Goal: Ask a question

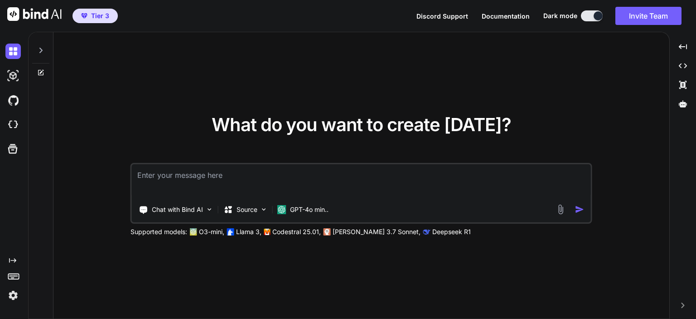
type textarea "x"
click at [309, 176] on textarea at bounding box center [361, 181] width 459 height 34
type textarea "G"
type textarea "x"
type textarea "GI"
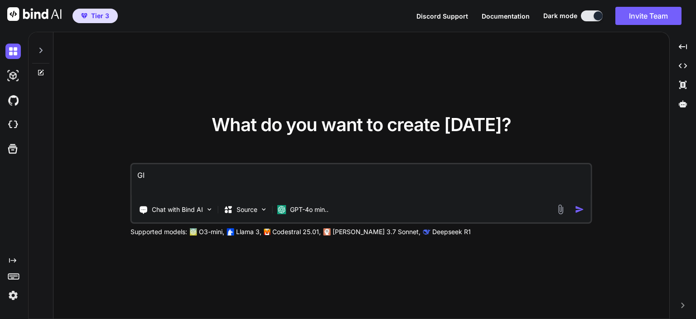
type textarea "x"
type textarea "G"
type textarea "x"
type textarea "g"
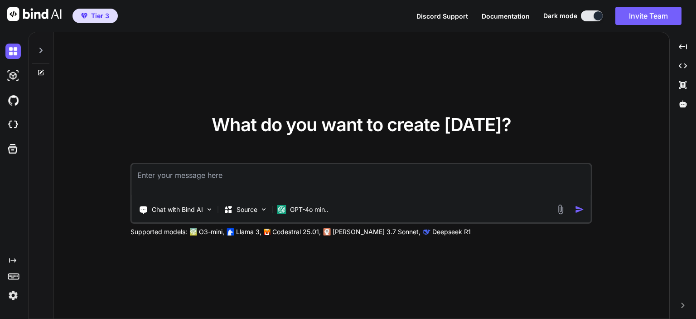
type textarea "x"
type textarea "gi"
type textarea "x"
type textarea "giv"
type textarea "x"
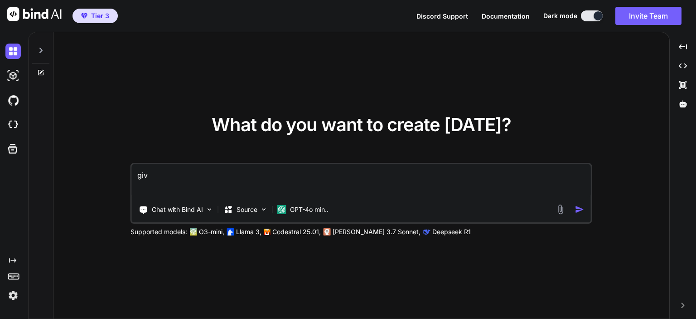
type textarea "give"
type textarea "x"
type textarea "give"
type textarea "x"
type textarea "give s"
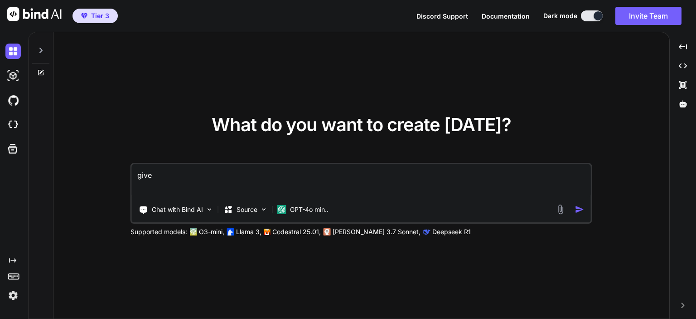
type textarea "x"
type textarea "give se"
type textarea "x"
type textarea "give sel"
type textarea "x"
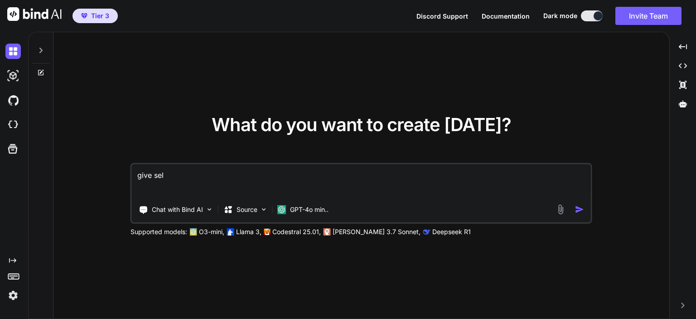
type textarea "give sele"
type textarea "x"
type textarea "give selen"
type textarea "x"
type textarea "give seleni"
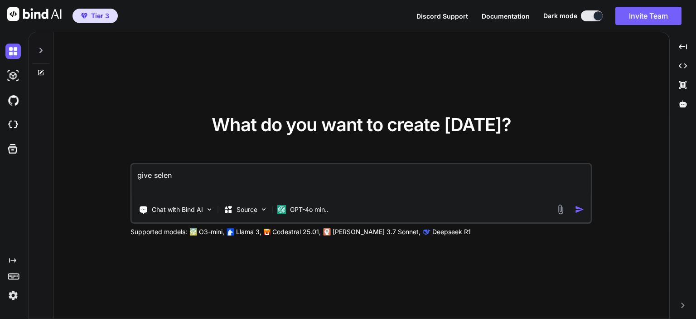
type textarea "x"
type textarea "give seleniu"
type textarea "x"
type textarea "give selenium"
type textarea "x"
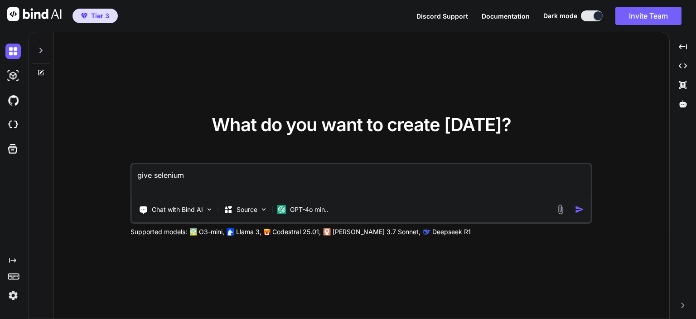
type textarea "give selenium"
type textarea "x"
type textarea "give selenium l"
type textarea "x"
type textarea "give selenium li"
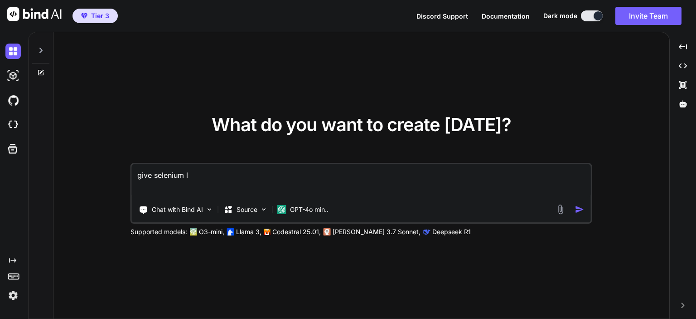
type textarea "x"
type textarea "give selenium lin"
type textarea "x"
type textarea "give selenium line"
type textarea "x"
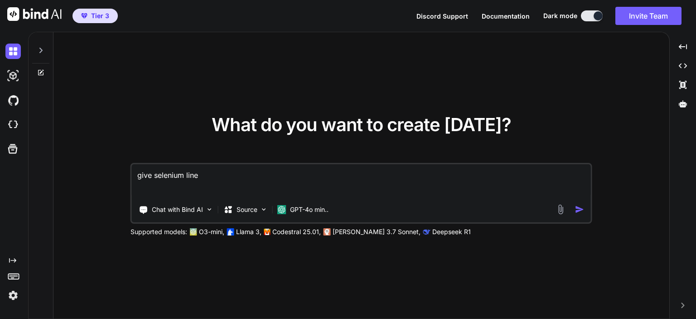
type textarea "give selenium line"
type textarea "x"
type textarea "give selenium line o"
type textarea "x"
type textarea "give selenium line of"
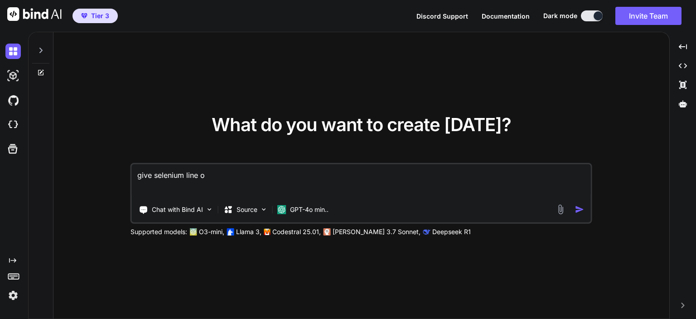
type textarea "x"
type textarea "give selenium line of"
type textarea "x"
type textarea "give selenium line of c"
type textarea "x"
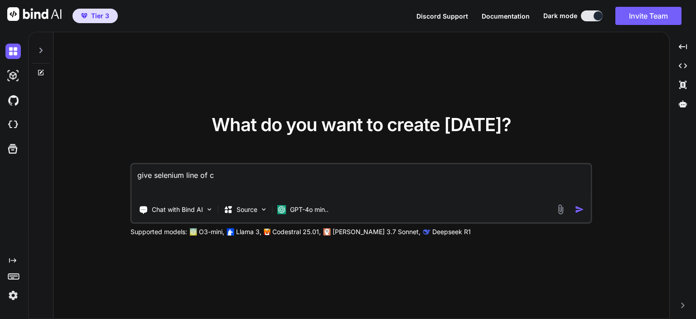
type textarea "give selenium line of co"
type textarea "x"
type textarea "give selenium line of cod"
type textarea "x"
type textarea "give selenium line of code"
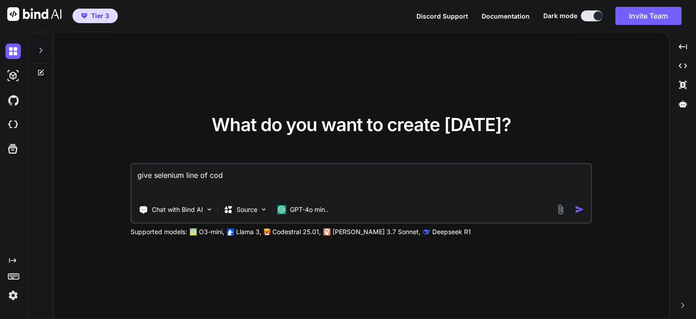
type textarea "x"
type textarea "give selenium line of code"
type textarea "x"
type textarea "give selenium line of code t"
type textarea "x"
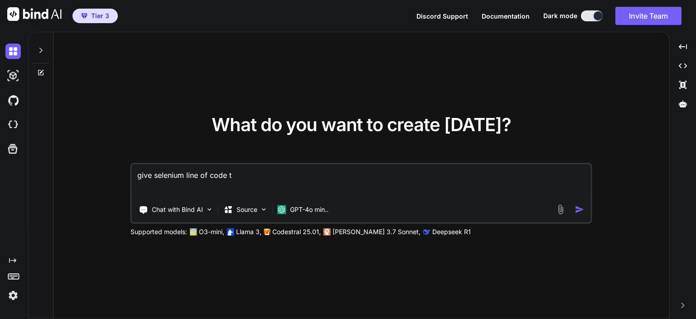
type textarea "give selenium line of code to"
type textarea "x"
type textarea "give selenium line of code to"
type textarea "x"
type textarea "give selenium line of code to p"
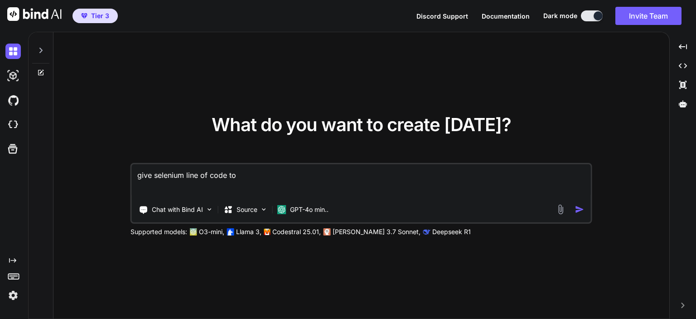
type textarea "x"
type textarea "give selenium line of code to pi"
type textarea "x"
type textarea "give selenium line of code to pic"
type textarea "x"
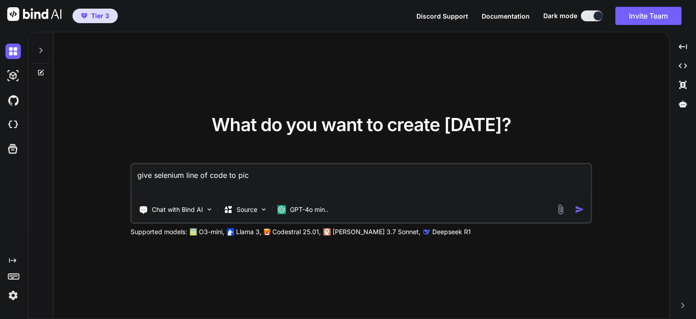
type textarea "give selenium line of code to pick"
type textarea "x"
type textarea "give selenium line of code to pick"
type textarea "x"
type textarea "give selenium line of code to pick i"
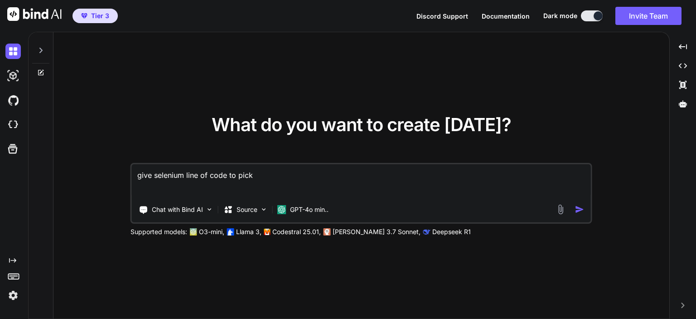
type textarea "x"
type textarea "give selenium line of code to pick it"
type textarea "x"
type textarea "give selenium line of code to pick ite"
type textarea "x"
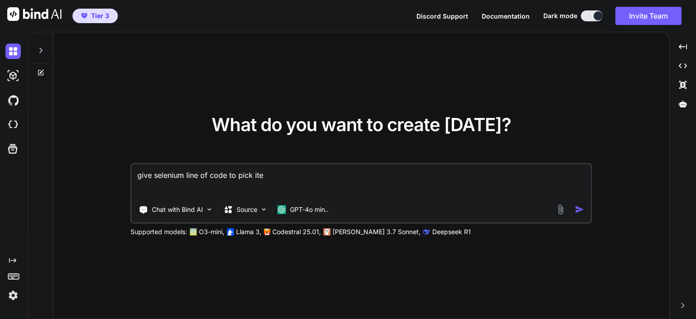
type textarea "give selenium line of code to pick item"
type textarea "x"
type textarea "give selenium line of code to pick item"
type textarea "x"
type textarea "give selenium line of code to pick item t"
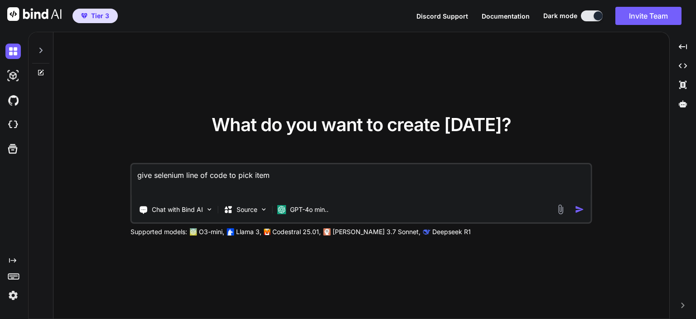
type textarea "x"
type textarea "give selenium line of code to pick item th"
type textarea "x"
type textarea "give selenium line of code to pick item thr"
type textarea "x"
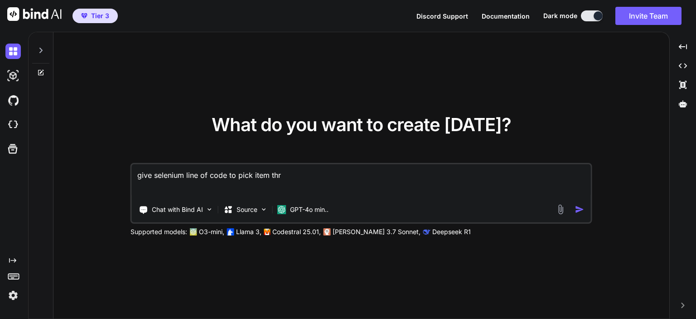
type textarea "give selenium line of code to pick item thre"
type textarea "x"
type textarea "give selenium line of code to pick item three"
type textarea "x"
type textarea "give selenium line of code to pick item three"
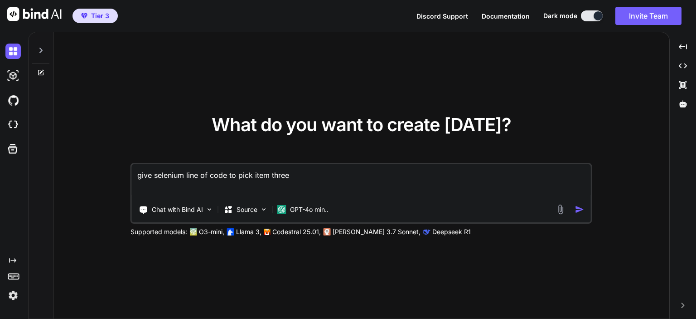
type textarea "x"
type textarea "give selenium line of code to pick item three f"
type textarea "x"
type textarea "give selenium line of code to pick item three fr"
type textarea "x"
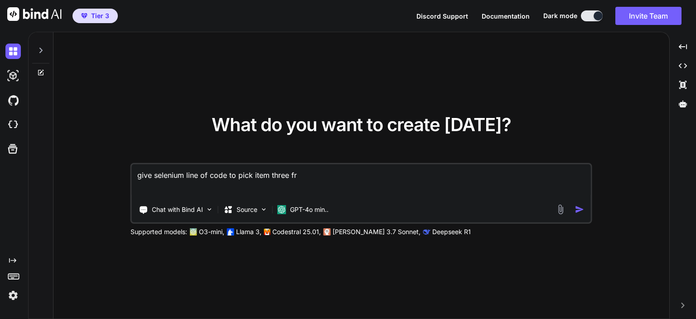
type textarea "give selenium line of code to pick item three fro"
type textarea "x"
type textarea "give selenium line of code to pick item three from"
type textarea "x"
type textarea "give selenium line of code to pick item three from"
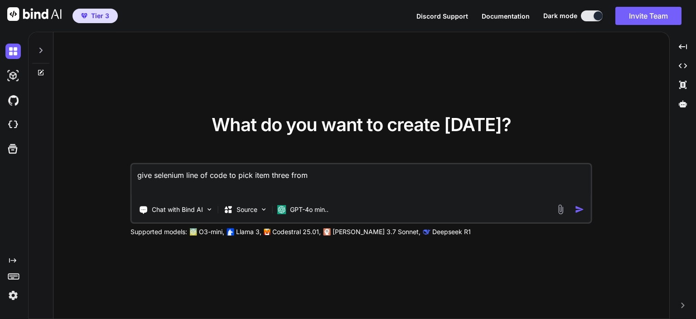
type textarea "x"
type textarea "give selenium line of code to pick item three from i"
type textarea "x"
type textarea "give selenium line of code to pick item three from in"
type textarea "x"
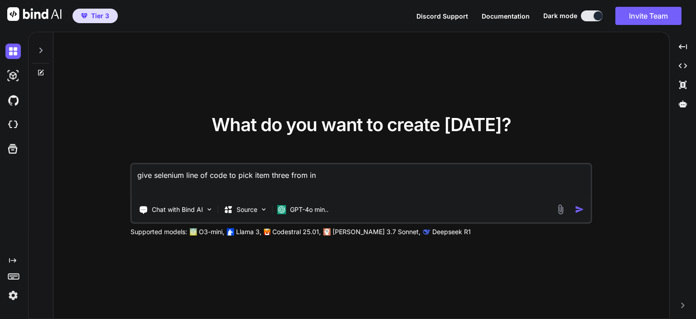
type textarea "give selenium line of code to pick item three from inp"
type textarea "x"
type textarea "give selenium line of code to pick item three from inpu"
type textarea "x"
type textarea "give selenium line of code to pick item three from input"
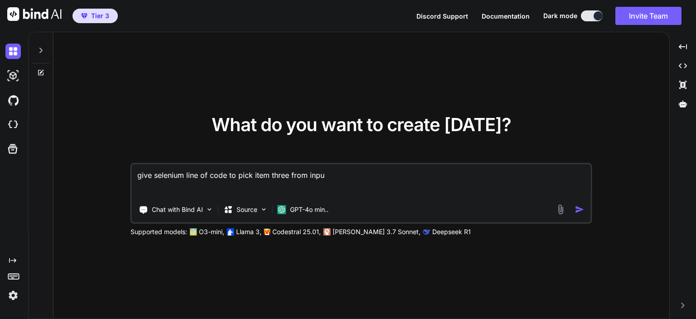
type textarea "x"
type textarea "give selenium line of code to pick item three from input"
type textarea "x"
type textarea "give selenium line of code to pick item three from input <select id="multiple_a…"
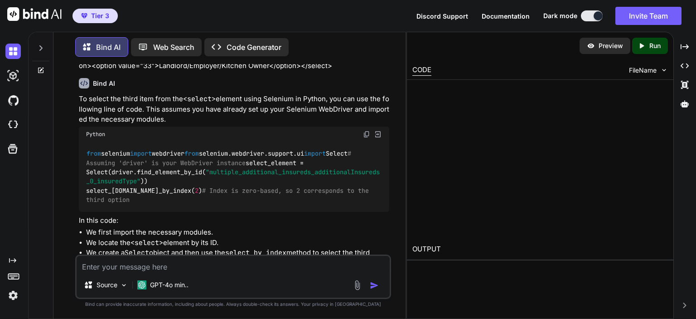
scroll to position [91, 0]
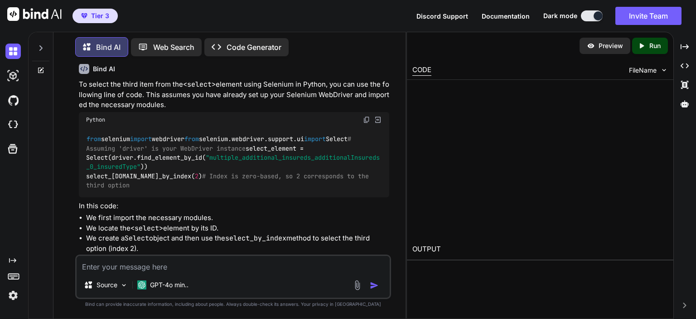
type textarea "x"
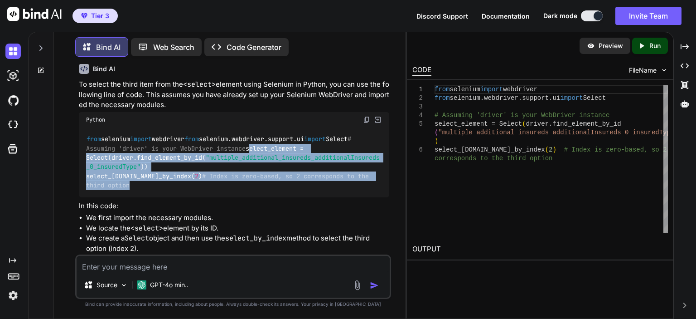
drag, startPoint x: 159, startPoint y: 209, endPoint x: 83, endPoint y: 179, distance: 82.0
click at [83, 179] on div "from selenium import webdriver from selenium.webdriver.support.ui import Select…" at bounding box center [234, 162] width 311 height 70
copy code "select_element = Select(driver.find_element_by_id( "multiple_additional_insured…"
drag, startPoint x: 281, startPoint y: 144, endPoint x: 78, endPoint y: 138, distance: 203.2
click at [78, 138] on div "You give selenium line of code to pick item three from input <select id="multip…" at bounding box center [234, 159] width 314 height 190
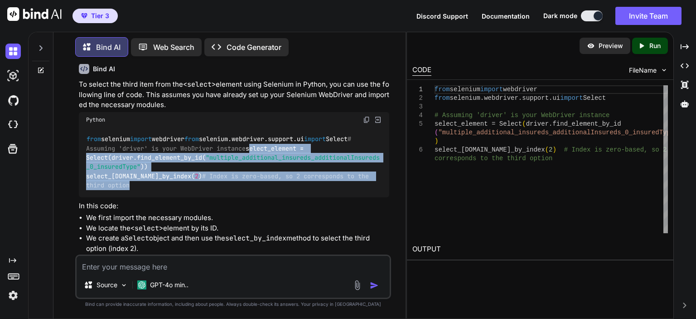
copy code "from selenium import webdriver from selenium.webdriver.support.ui import Select"
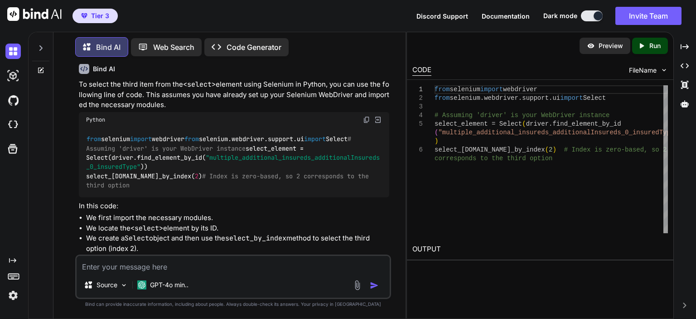
click at [265, 258] on textarea at bounding box center [233, 264] width 313 height 16
paste textarea "AttributeError: 'WebDriver' object has no attribute 'find_element_by_id'"
type textarea "AttributeError: 'WebDriver' object has no attribute 'find_element_by_id'"
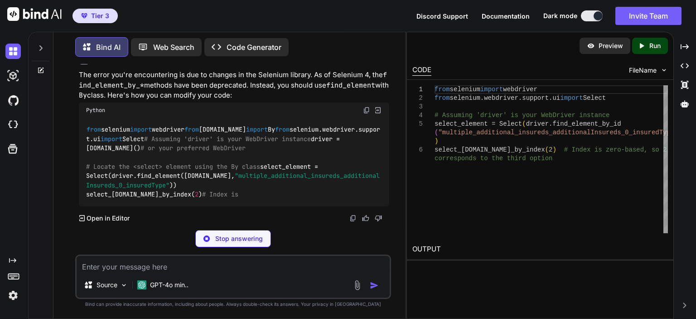
scroll to position [413, 0]
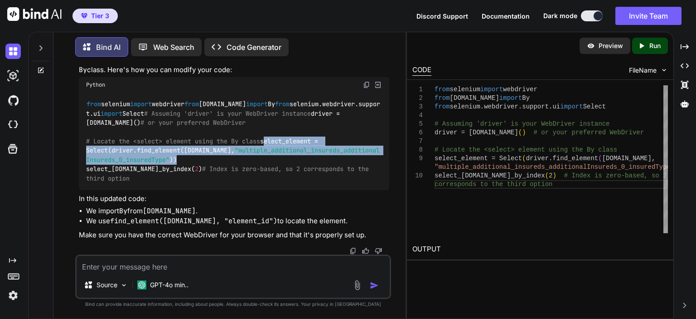
drag, startPoint x: 315, startPoint y: 187, endPoint x: 84, endPoint y: 179, distance: 230.9
click at [84, 179] on div "from selenium import webdriver from [DOMAIN_NAME] import By from selenium.webdr…" at bounding box center [234, 141] width 311 height 98
copy code "select_element = Select(driver.find_element([DOMAIN_NAME], "multiple_additional…"
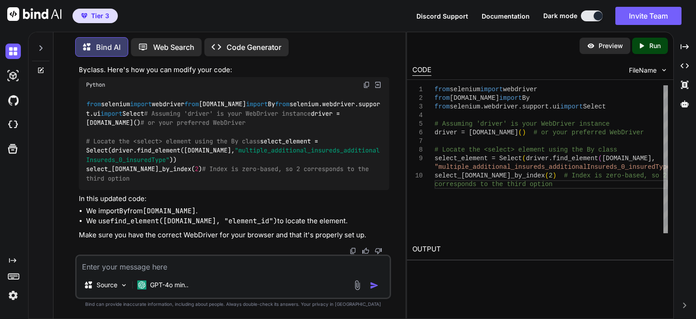
click at [254, 260] on textarea at bounding box center [233, 264] width 313 height 16
paste textarea "<select id="multiple_additional_insureds_additionalInsureds_0_state" name="mult…"
type textarea "pick NY from <select id="multiple_additional_insureds_additionalInsureds_0_stat…"
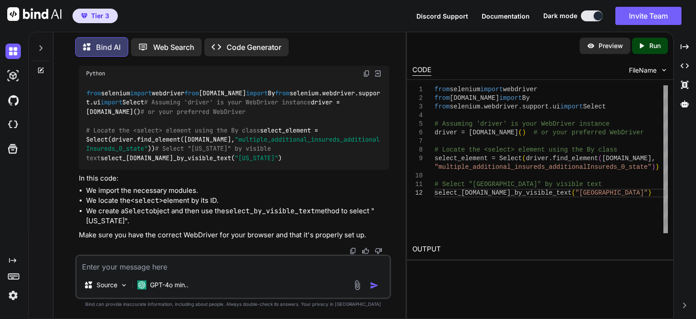
scroll to position [992, 0]
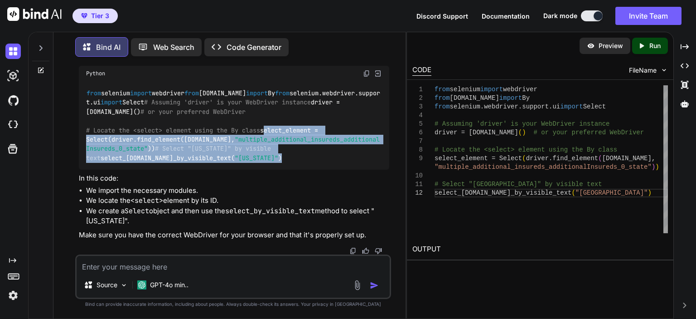
drag, startPoint x: 279, startPoint y: 171, endPoint x: 78, endPoint y: 136, distance: 204.6
click at [78, 136] on div "You give selenium line of code to pick item three from input <select id="multip…" at bounding box center [234, 159] width 314 height 190
copy code "select_element = Select(driver.find_element([DOMAIN_NAME], "multiple_additional…"
